Goal: Information Seeking & Learning: Learn about a topic

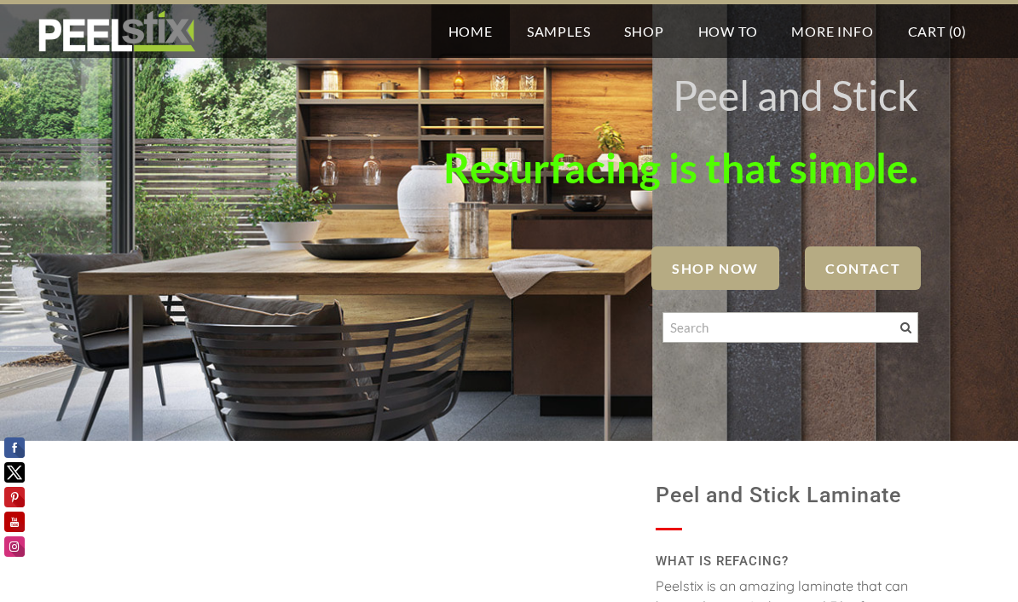
click at [455, 16] on link "Home" at bounding box center [471, 31] width 78 height 54
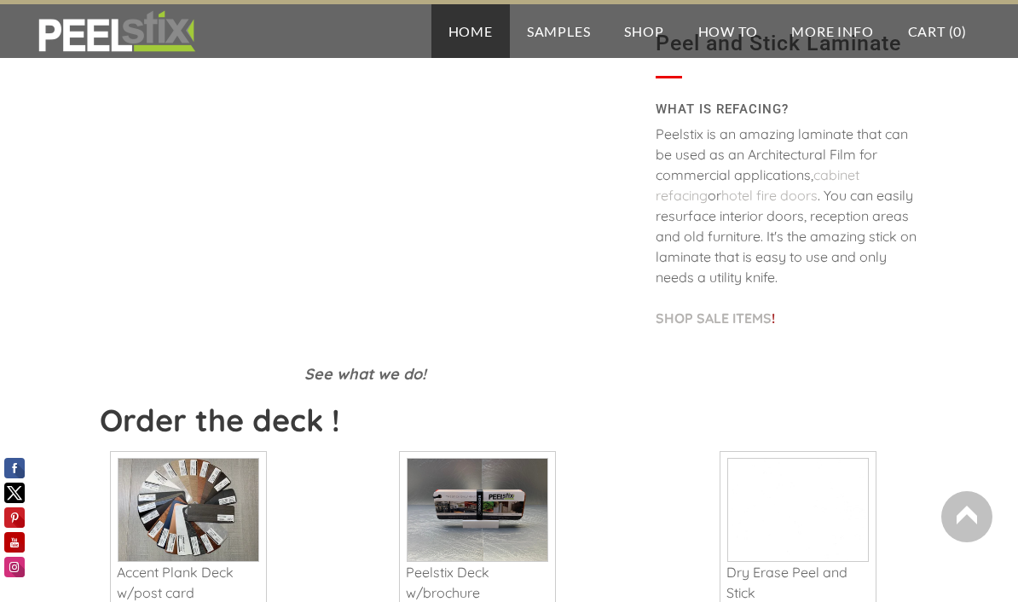
scroll to position [664, 0]
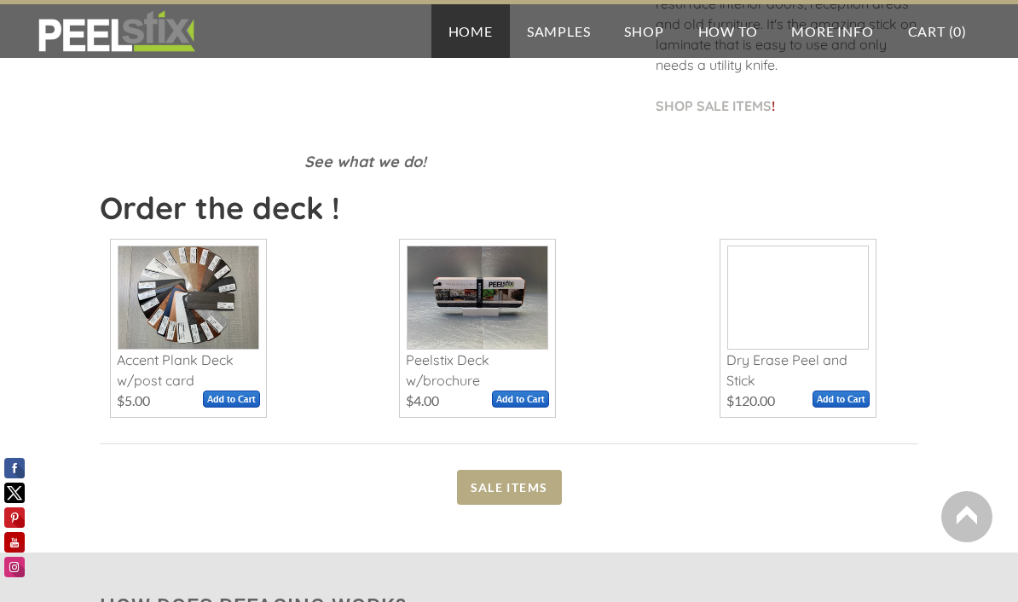
click at [160, 276] on span at bounding box center [189, 297] width 140 height 102
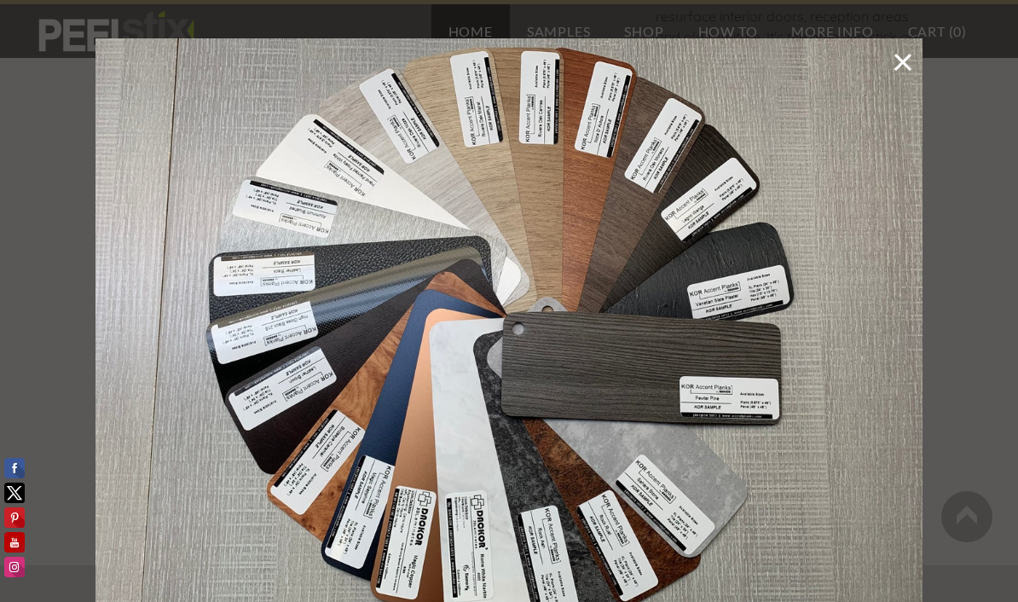
click at [502, 160] on img at bounding box center [509, 348] width 827 height 621
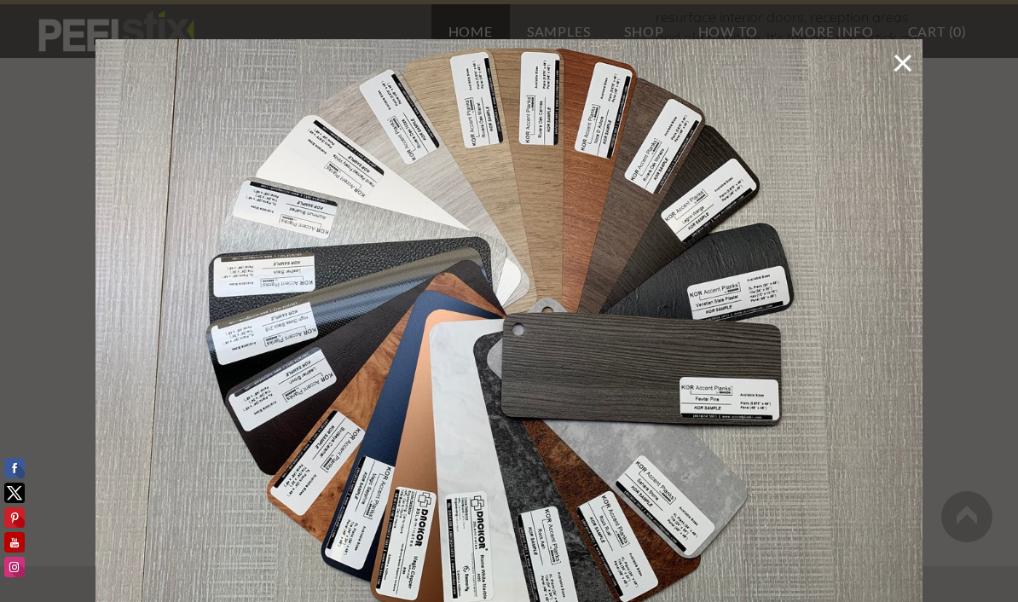
scroll to position [629, 0]
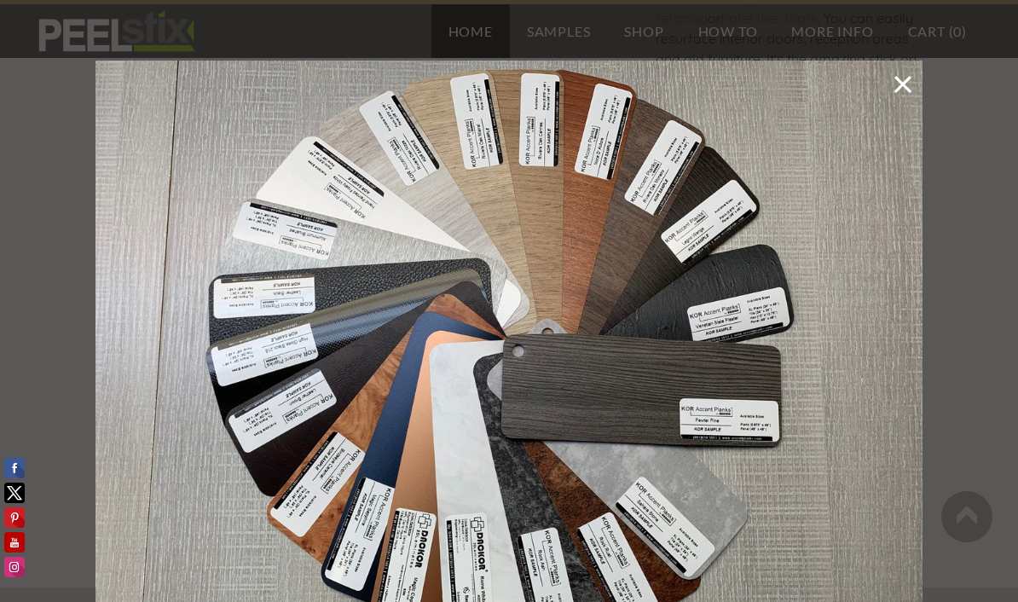
click at [273, 189] on img at bounding box center [509, 371] width 827 height 621
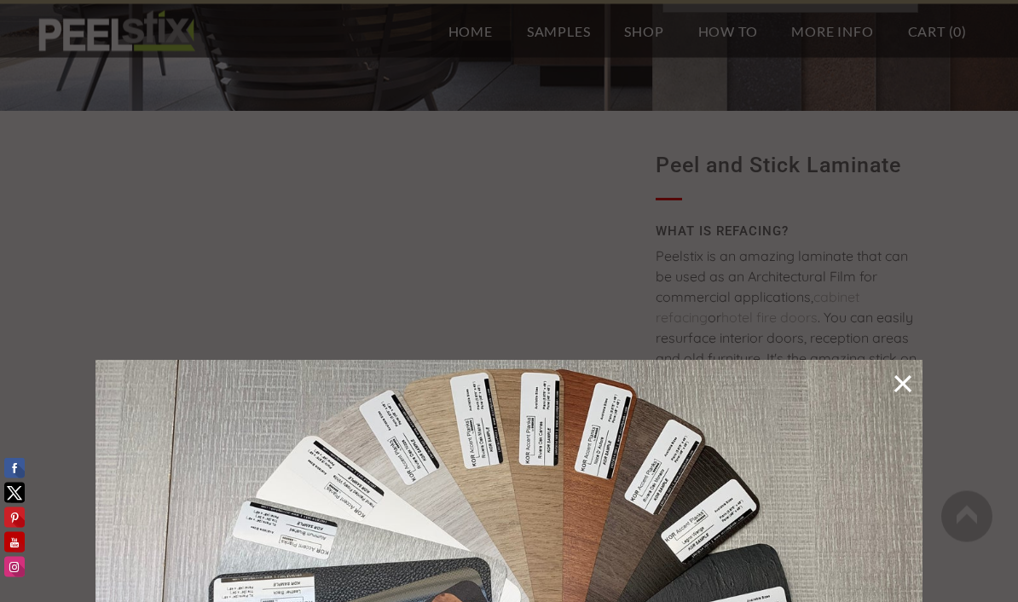
scroll to position [331, 0]
click at [892, 386] on link at bounding box center [903, 384] width 22 height 33
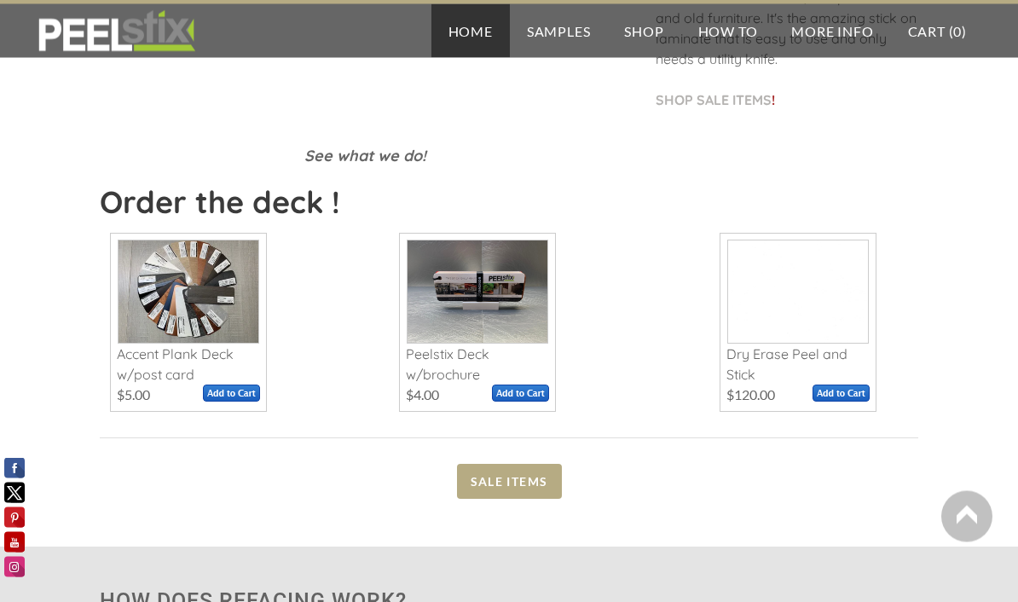
scroll to position [678, 0]
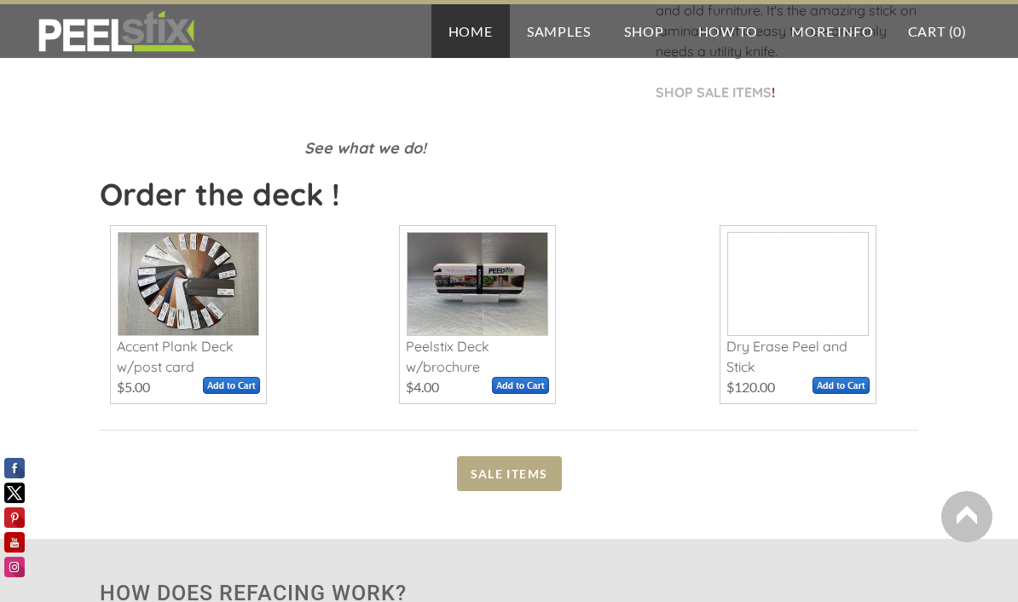
click at [467, 270] on span at bounding box center [478, 284] width 140 height 102
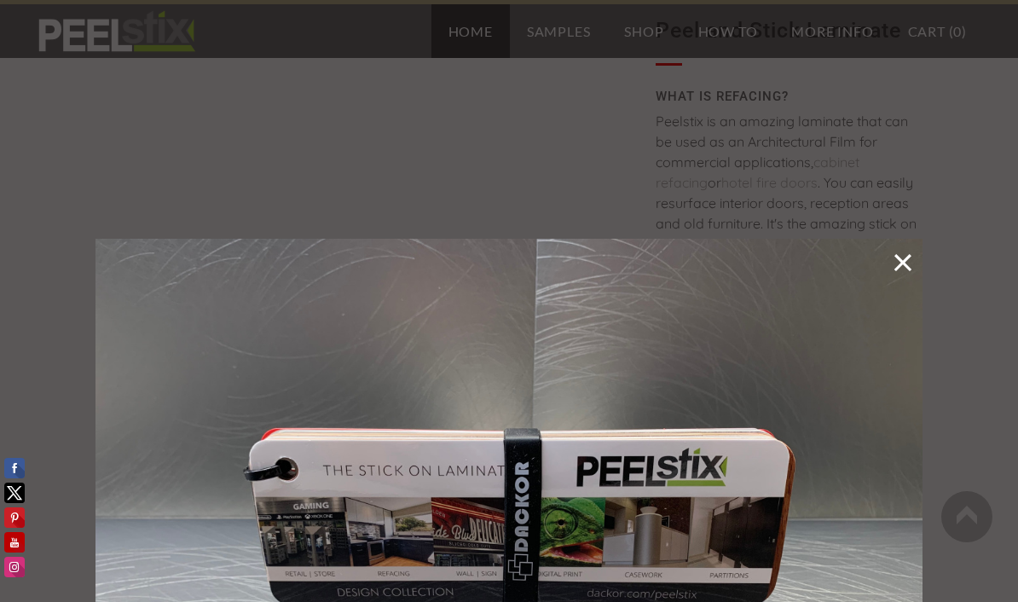
scroll to position [467, 0]
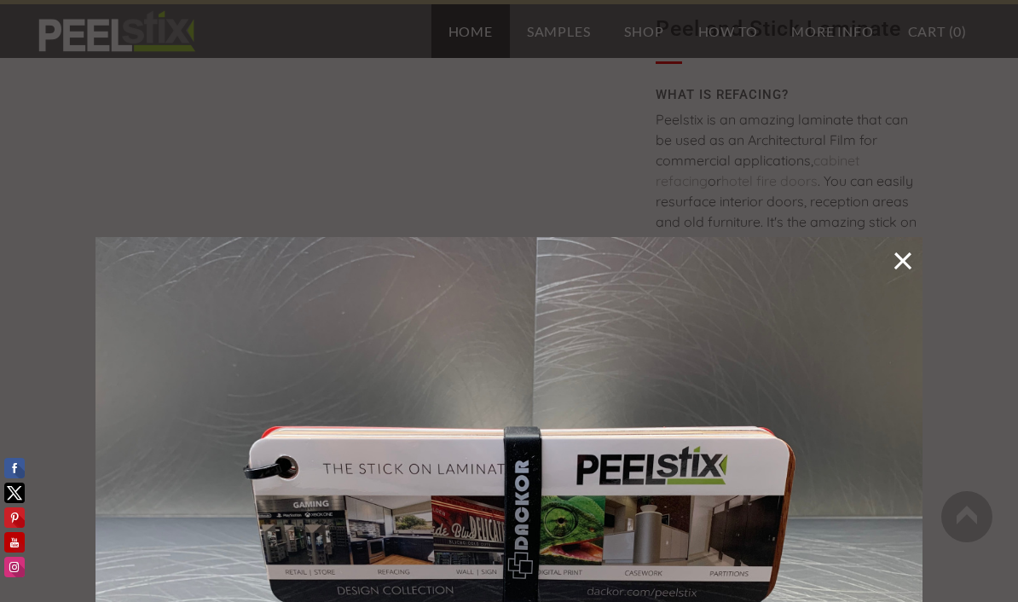
click at [902, 264] on link at bounding box center [903, 262] width 22 height 33
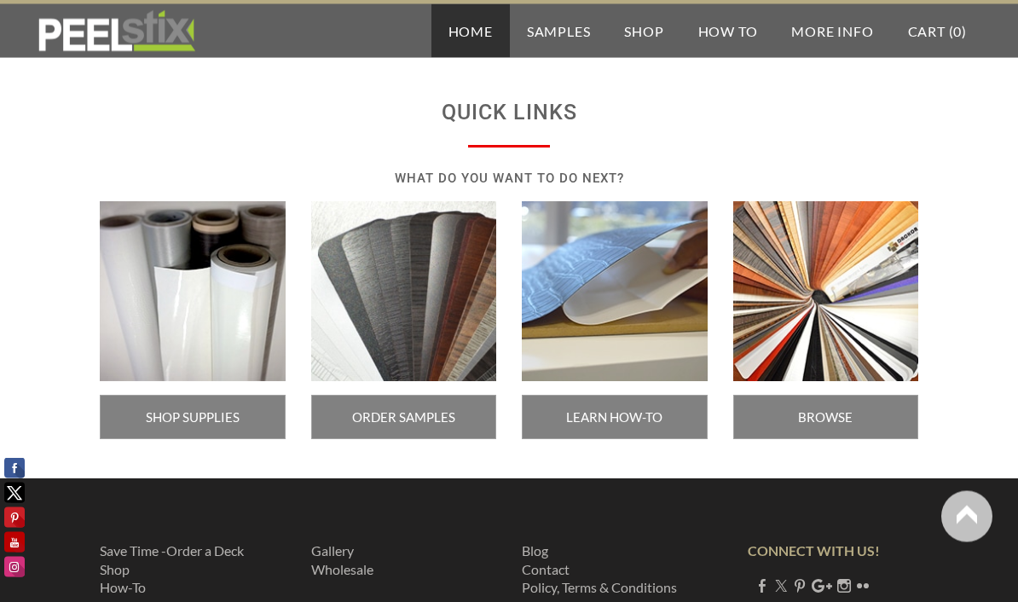
scroll to position [2954, 0]
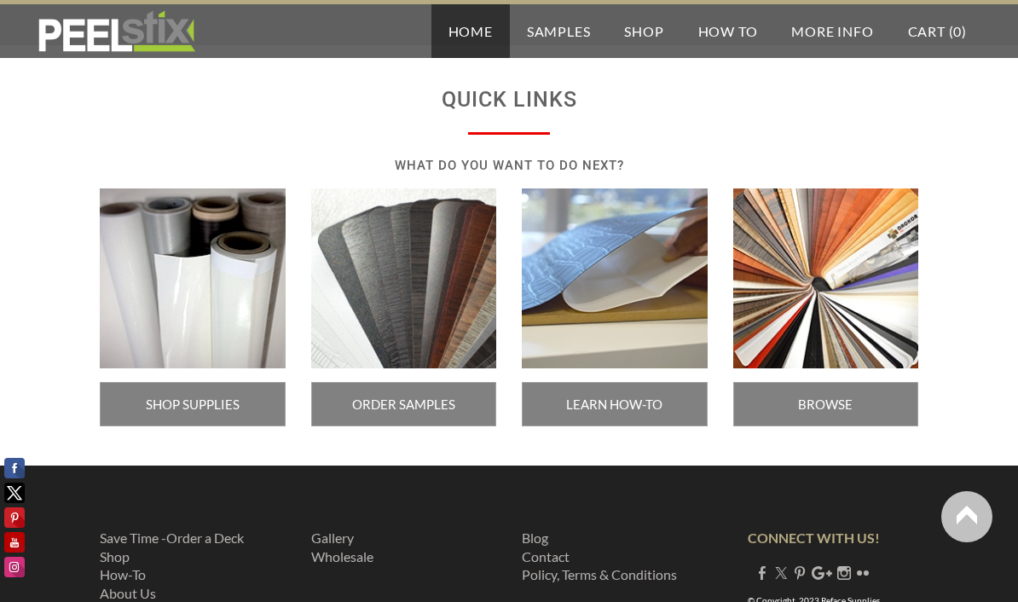
click at [789, 398] on span "BROWSE COLORS" at bounding box center [827, 404] width 186 height 44
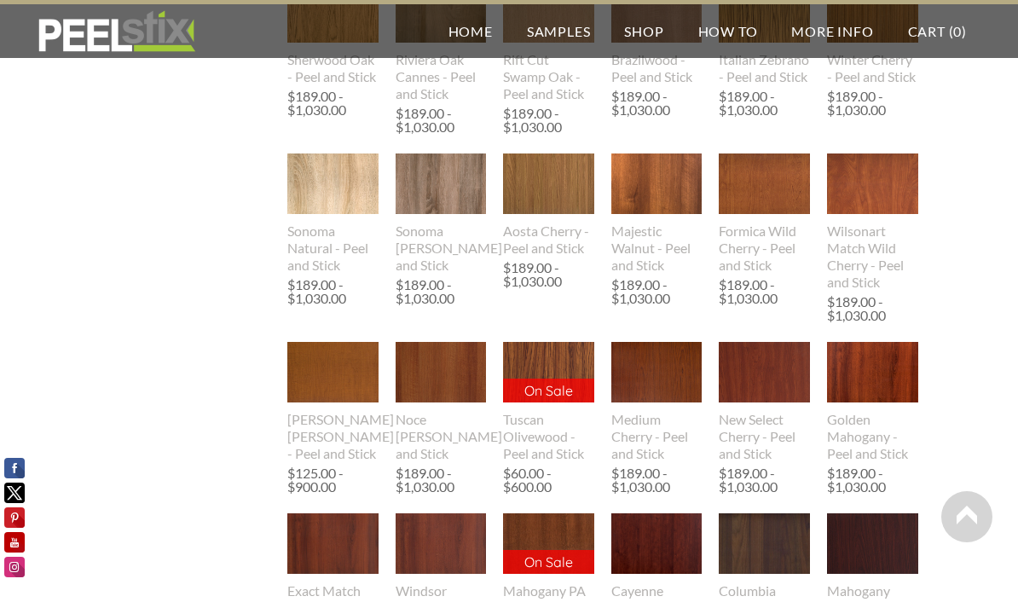
scroll to position [1110, 0]
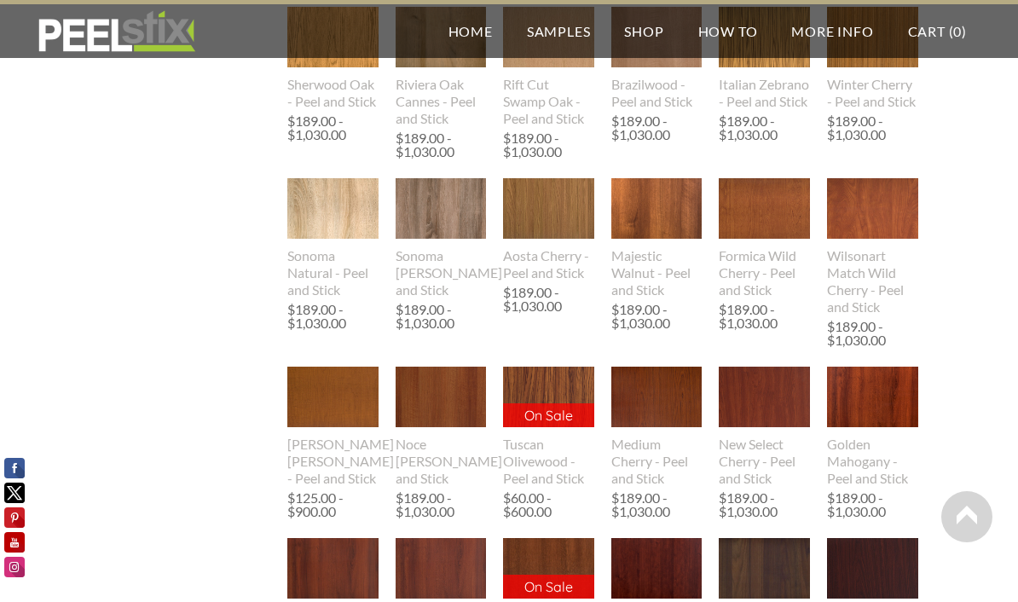
click at [855, 210] on img at bounding box center [872, 208] width 91 height 61
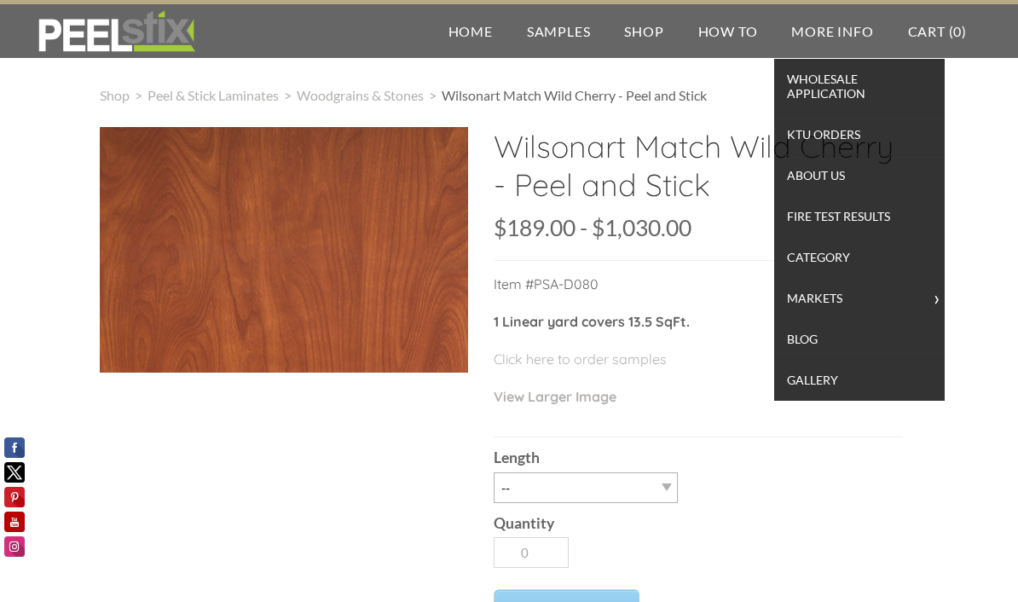
click at [803, 223] on span "Fire Test Results" at bounding box center [860, 216] width 162 height 23
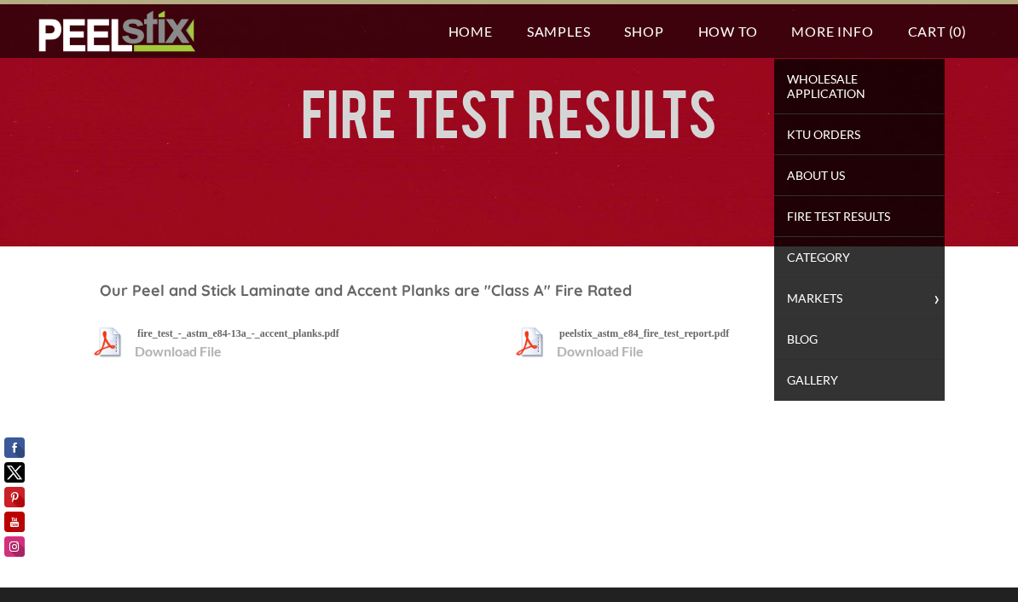
click at [795, 346] on span "Blog" at bounding box center [860, 339] width 162 height 23
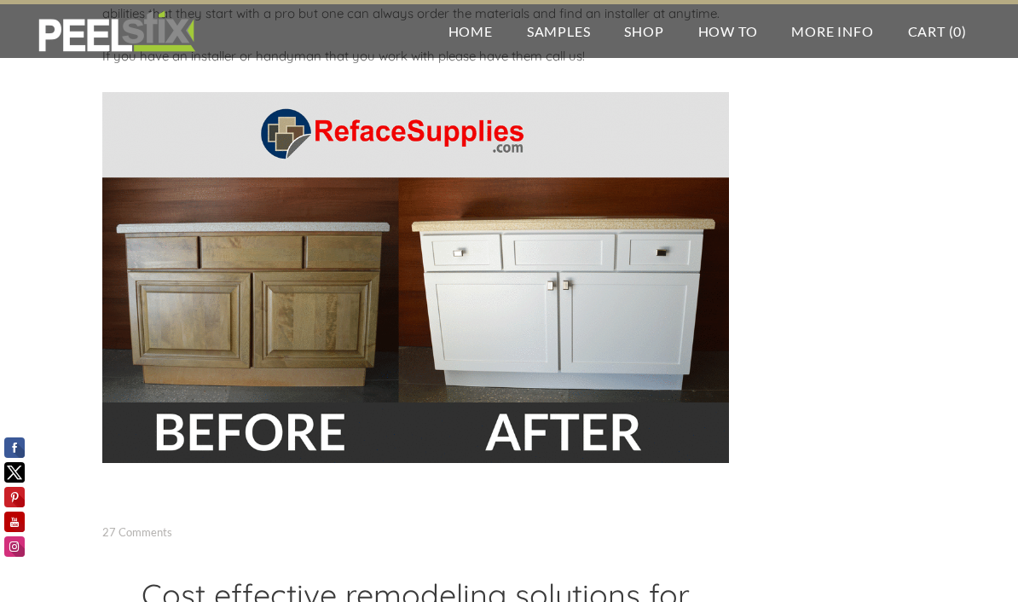
scroll to position [2456, 0]
